Goal: Information Seeking & Learning: Learn about a topic

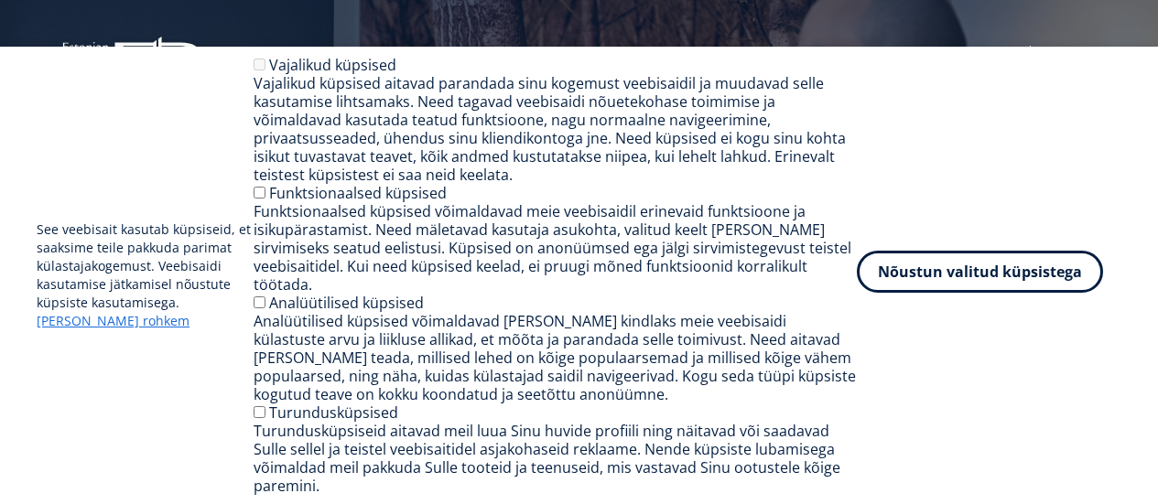
drag, startPoint x: 0, startPoint y: 0, endPoint x: 1017, endPoint y: 297, distance: 1059.4
click at [1017, 293] on button "Nõustun valitud küpsistega" at bounding box center [980, 272] width 246 height 42
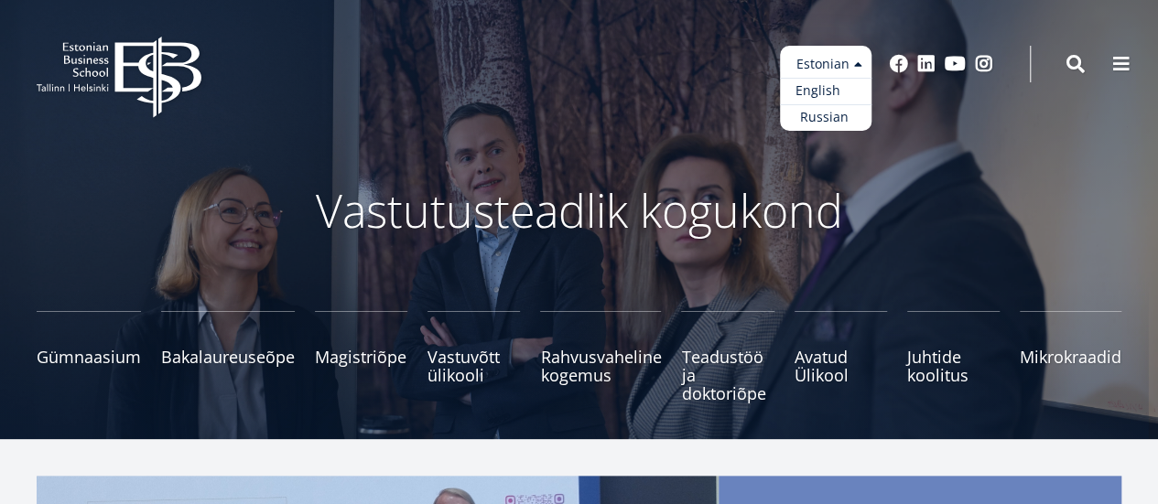
click at [838, 90] on link "English" at bounding box center [826, 91] width 92 height 27
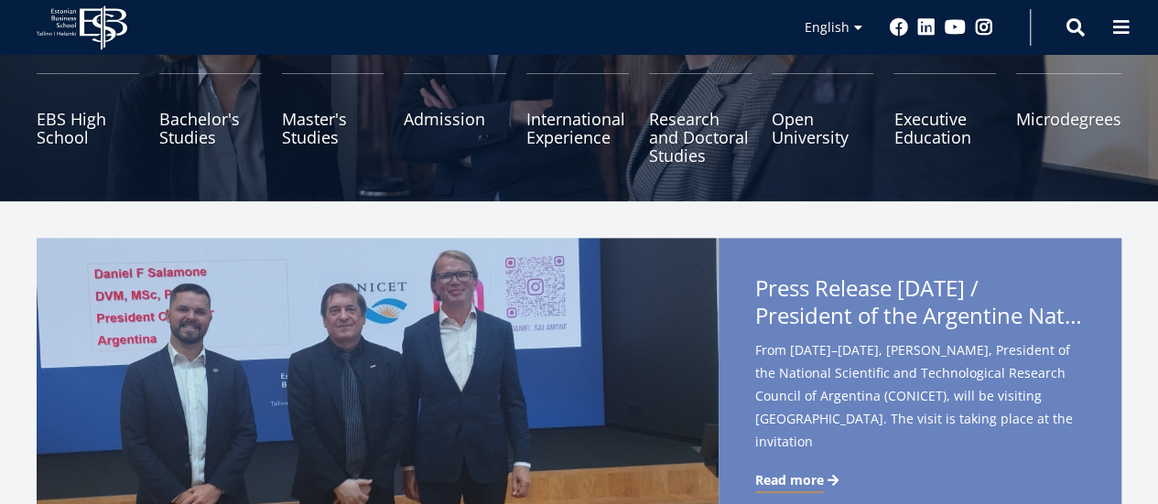
scroll to position [275, 0]
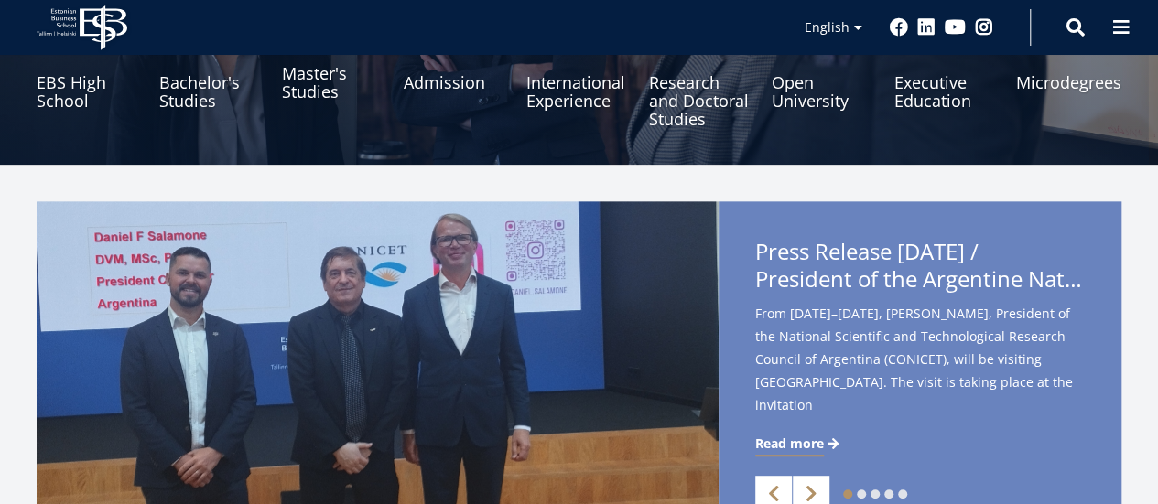
click at [294, 83] on link "Master's Studies" at bounding box center [333, 83] width 103 height 92
